Goal: Navigation & Orientation: Find specific page/section

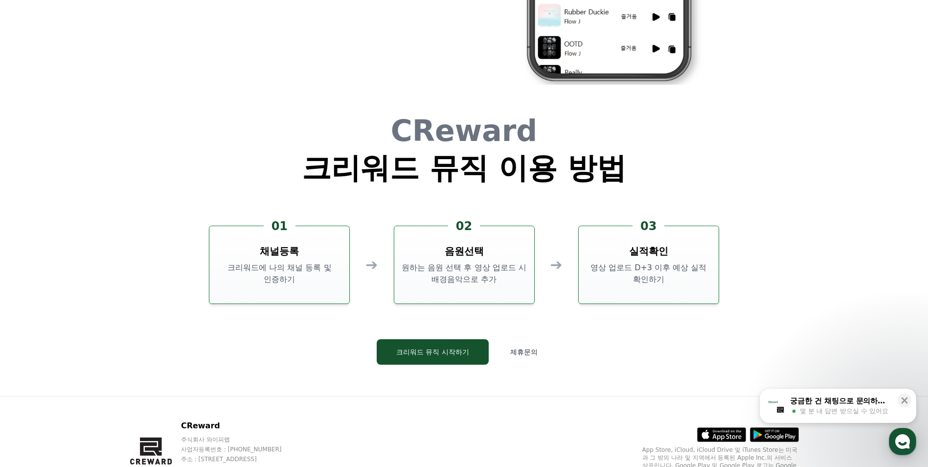
scroll to position [2651, 0]
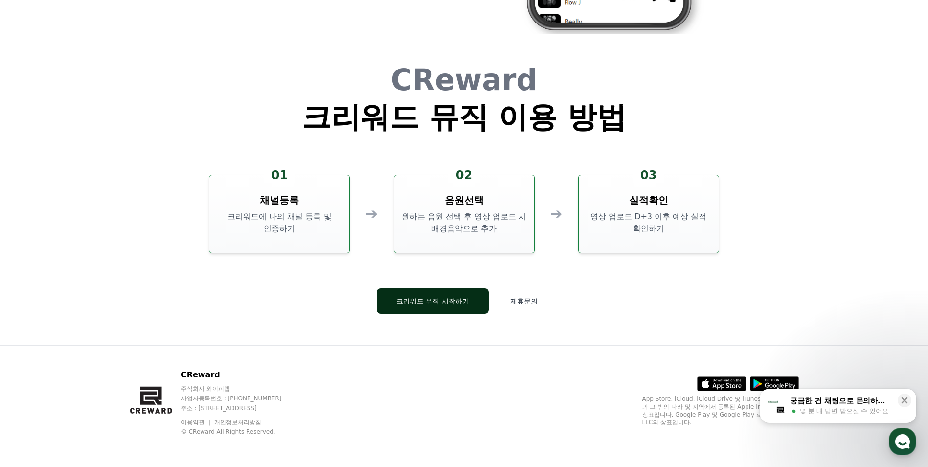
click at [426, 307] on button "크리워드 뮤직 시작하기" at bounding box center [433, 300] width 112 height 25
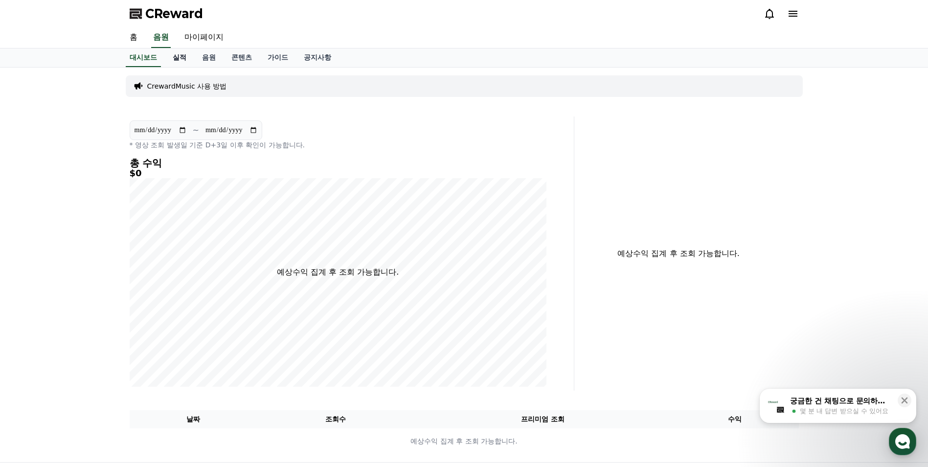
click at [185, 60] on link "실적" at bounding box center [179, 57] width 29 height 19
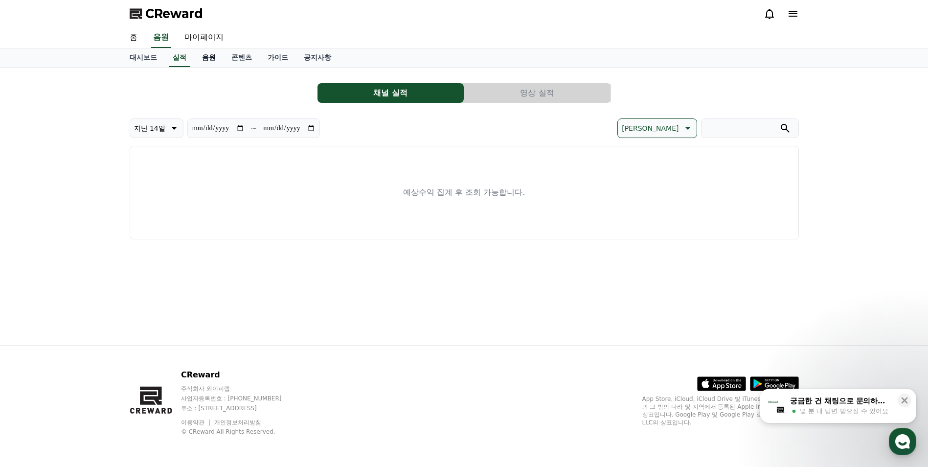
click at [209, 58] on link "음원" at bounding box center [208, 57] width 29 height 19
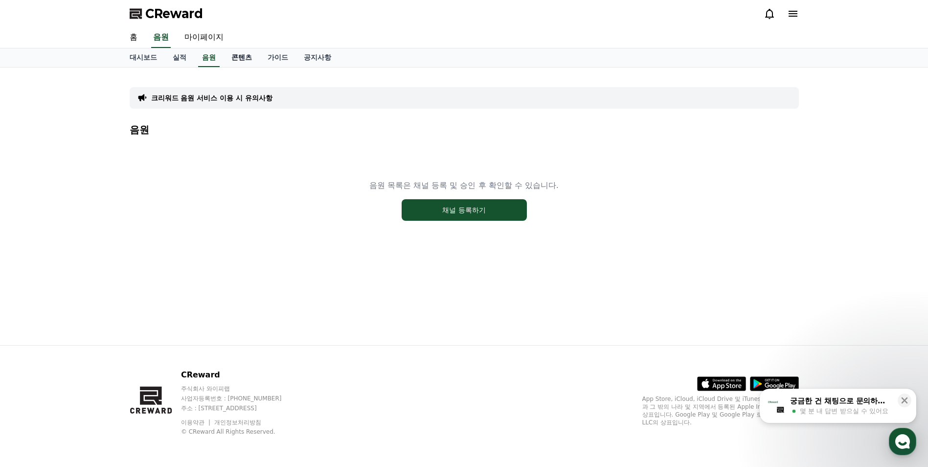
click at [242, 55] on link "콘텐츠" at bounding box center [242, 57] width 36 height 19
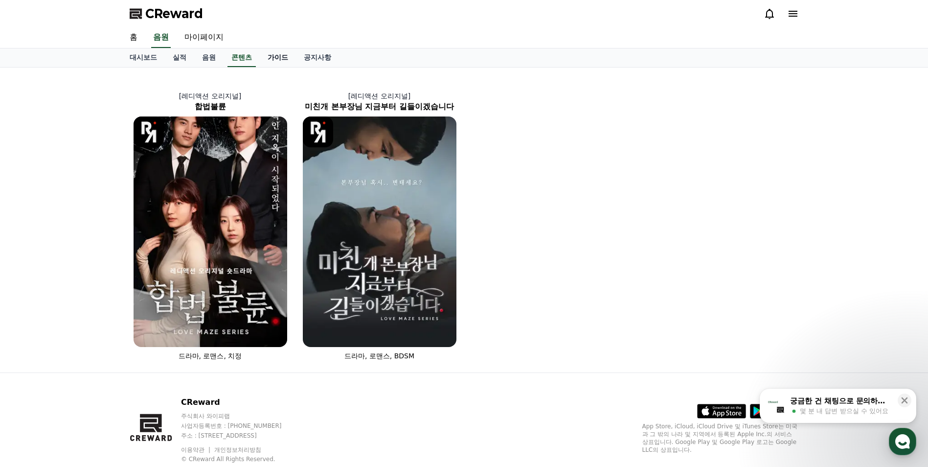
click at [277, 56] on link "가이드" at bounding box center [278, 57] width 36 height 19
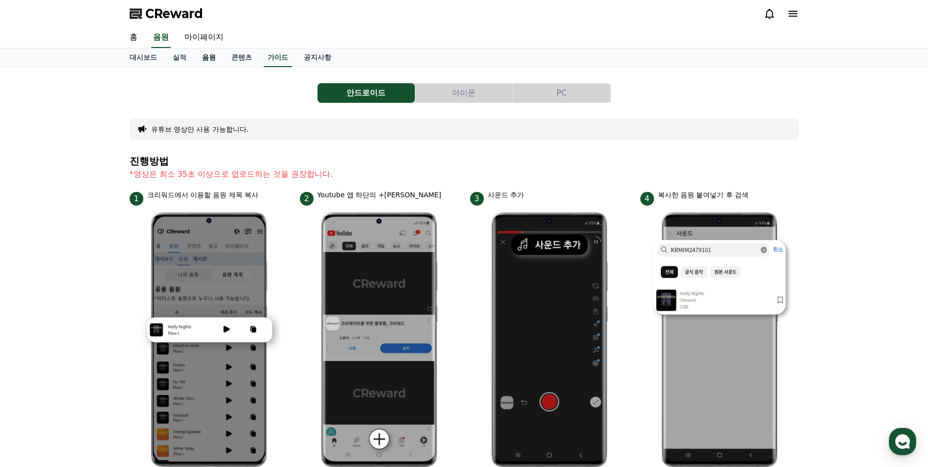
click at [209, 53] on link "음원" at bounding box center [208, 57] width 29 height 19
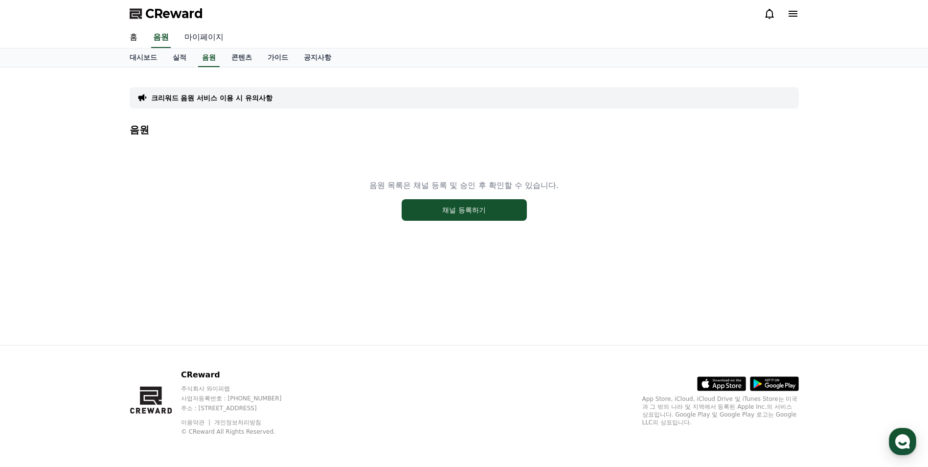
click at [196, 37] on link "마이페이지" at bounding box center [204, 37] width 55 height 21
select select "**********"
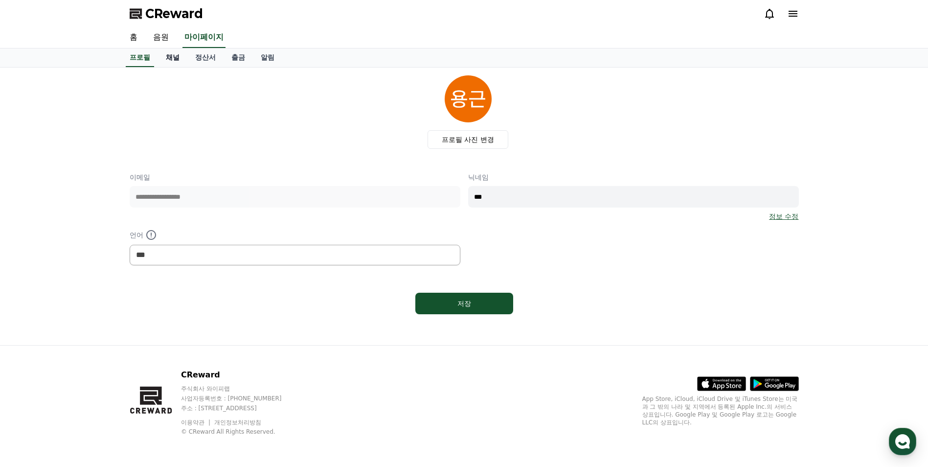
click at [172, 59] on link "채널" at bounding box center [172, 57] width 29 height 19
